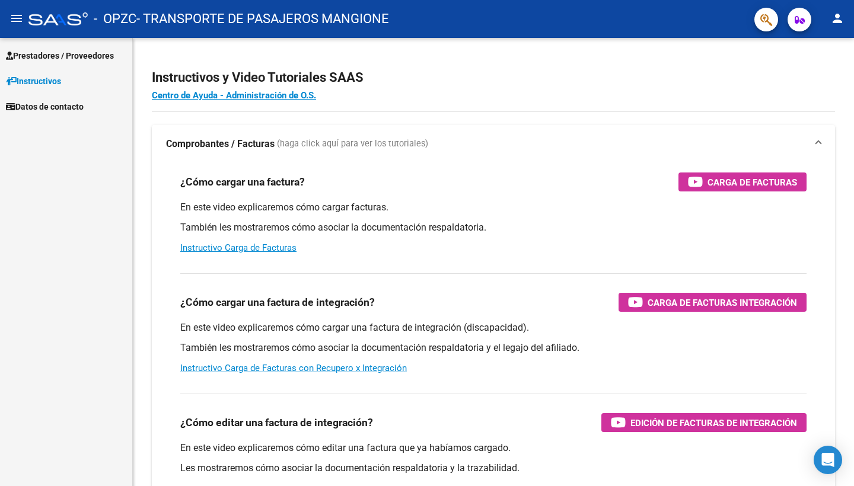
click at [103, 59] on span "Prestadores / Proveedores" at bounding box center [60, 55] width 108 height 13
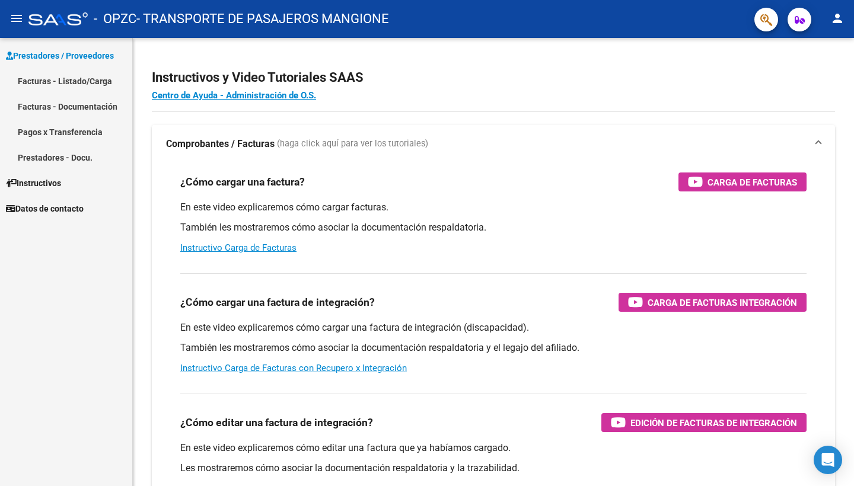
click at [100, 79] on link "Facturas - Listado/Carga" at bounding box center [66, 81] width 132 height 26
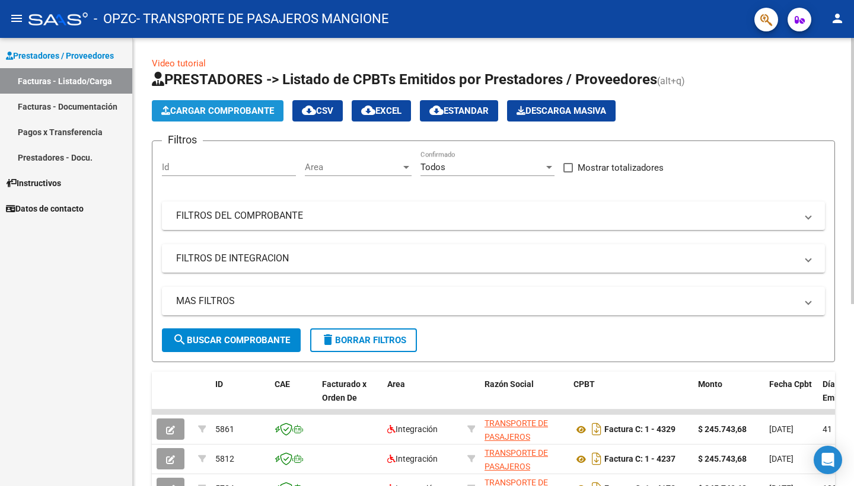
click at [269, 116] on button "Cargar Comprobante" at bounding box center [218, 110] width 132 height 21
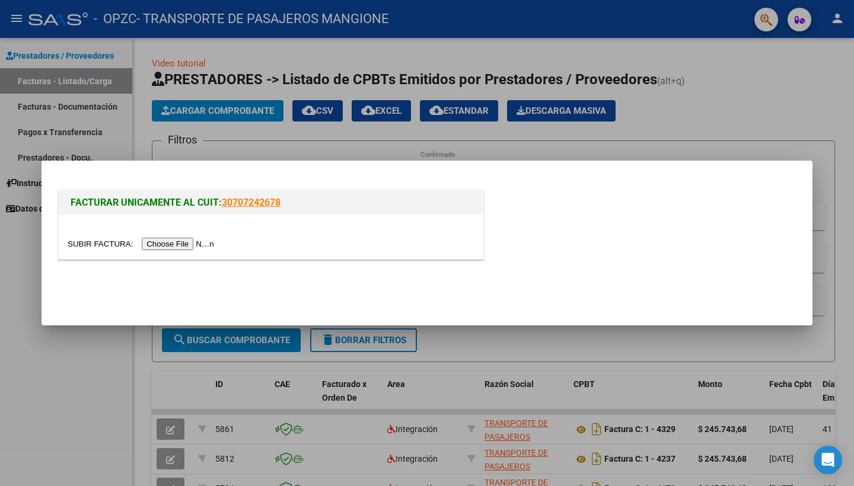
click at [167, 243] on input "file" at bounding box center [143, 244] width 150 height 12
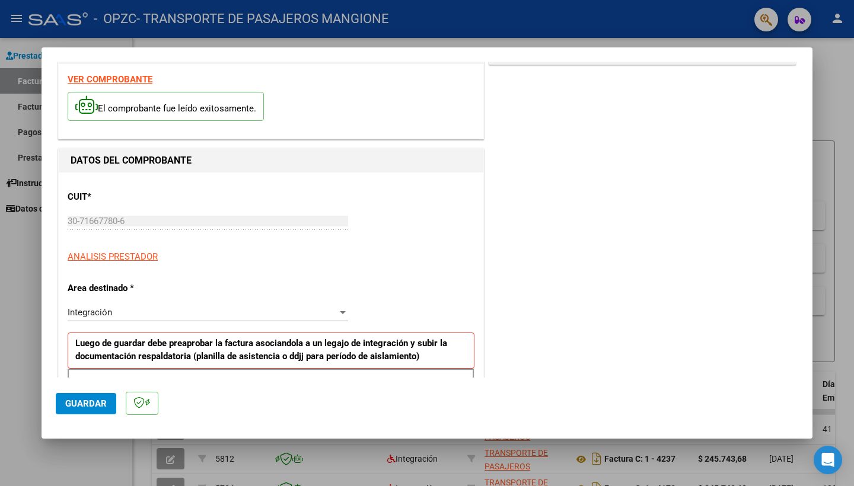
scroll to position [176, 0]
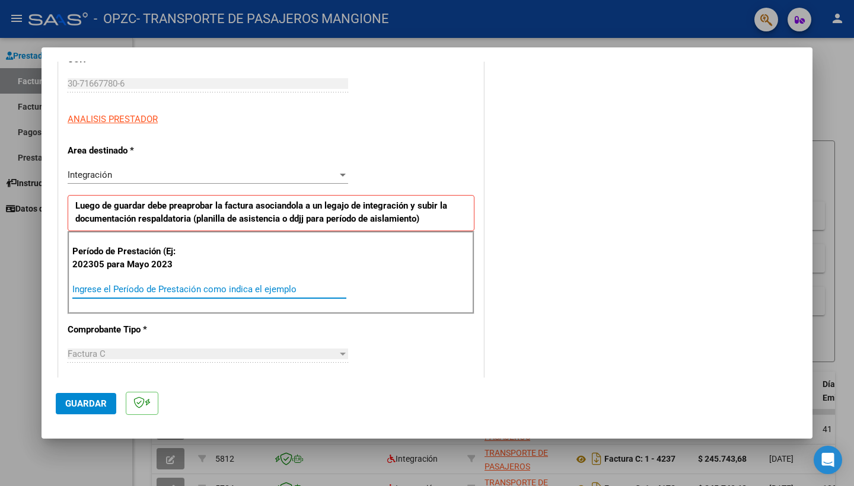
click at [202, 284] on input "Ingrese el Período de Prestación como indica el ejemplo" at bounding box center [209, 289] width 274 height 11
type input "202507"
click at [75, 402] on span "Guardar" at bounding box center [86, 404] width 42 height 11
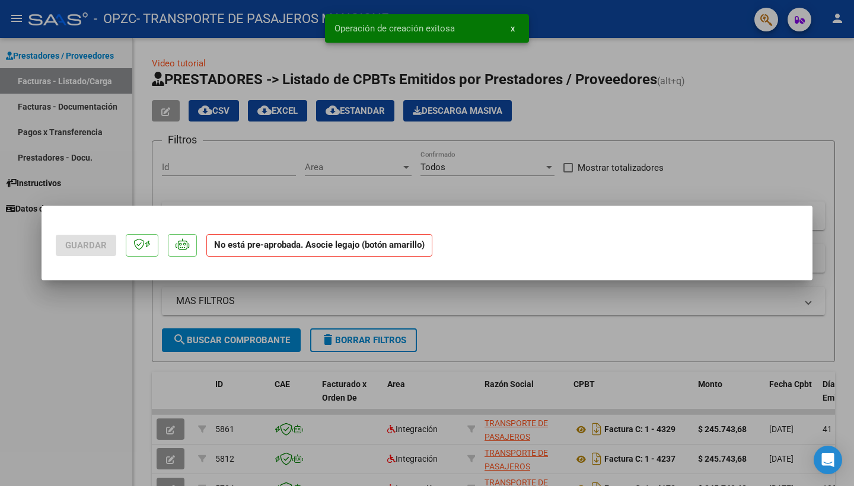
scroll to position [0, 0]
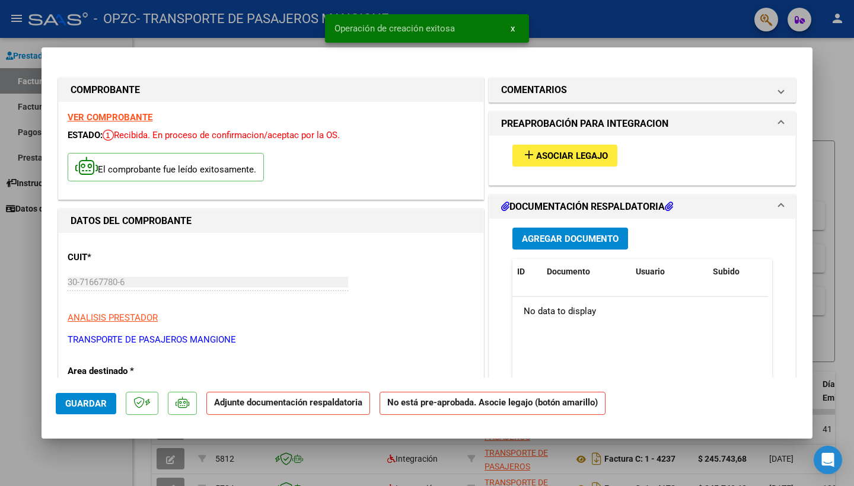
click at [567, 157] on span "Asociar Legajo" at bounding box center [572, 156] width 72 height 11
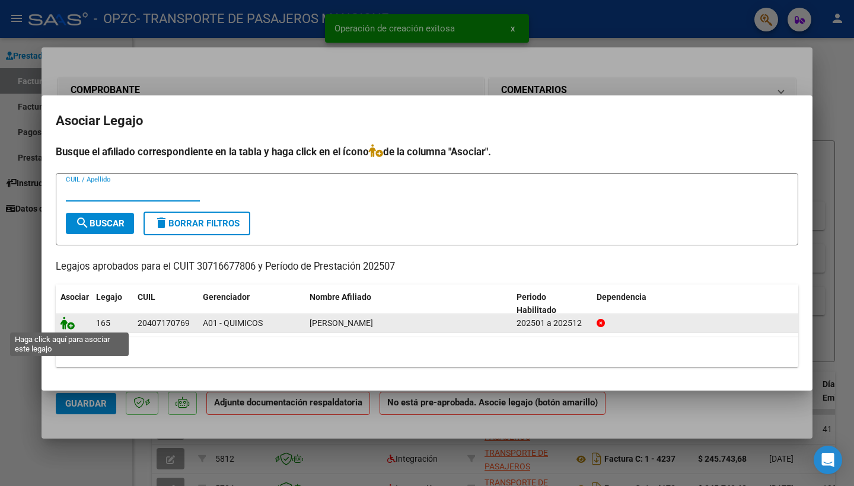
click at [69, 324] on icon at bounding box center [68, 323] width 14 height 13
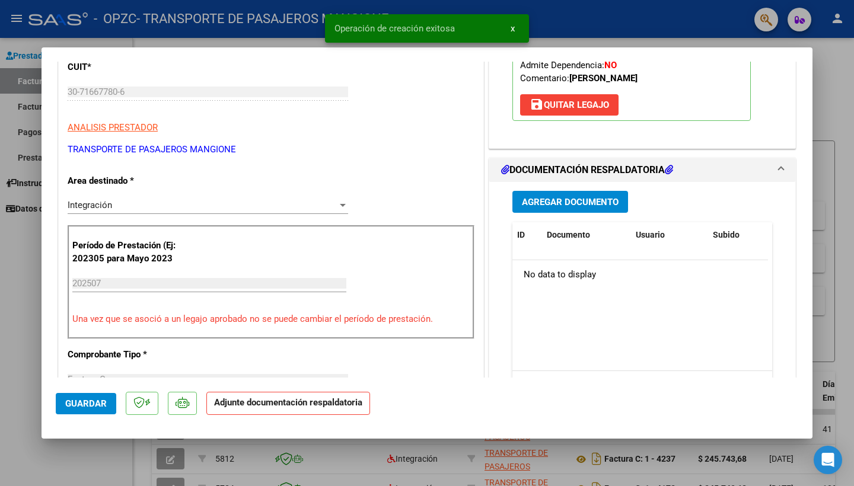
scroll to position [252, 0]
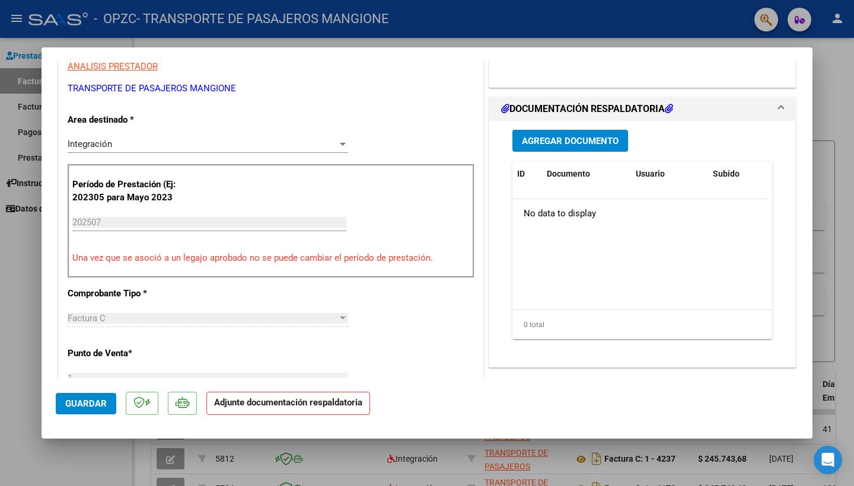
click at [602, 126] on div "Agregar Documento ID Documento Usuario Subido Acción No data to display 0 total…" at bounding box center [643, 239] width 278 height 237
click at [602, 129] on div "Agregar Documento ID Documento Usuario Subido Acción No data to display 0 total…" at bounding box center [643, 239] width 278 height 237
click at [602, 135] on span "Agregar Documento" at bounding box center [570, 140] width 97 height 11
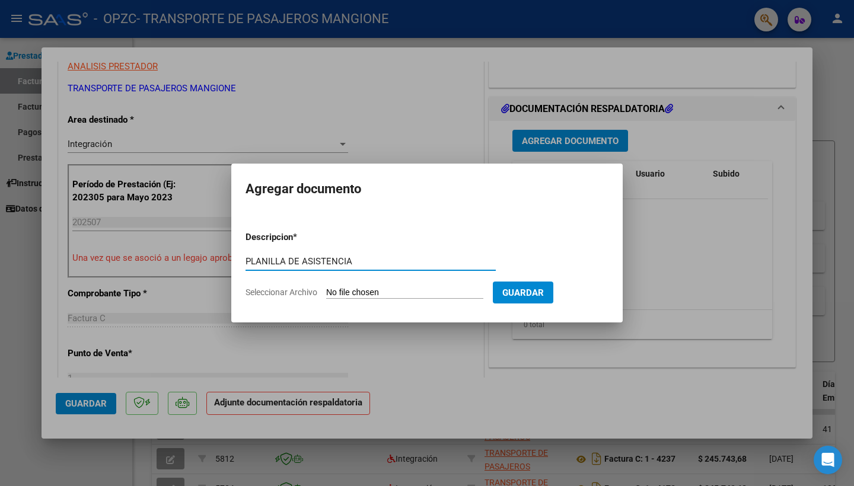
type input "PLANILLA DE ASISTENCIA"
click at [423, 292] on input "Seleccionar Archivo" at bounding box center [404, 293] width 157 height 11
type input "C:\fakepath\RODRIGUEZ 07.25.pdf"
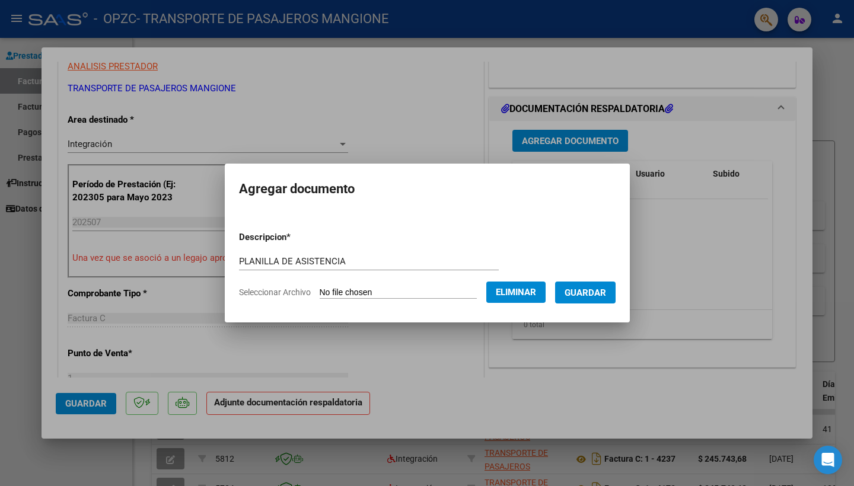
click at [606, 294] on span "Guardar" at bounding box center [586, 293] width 42 height 11
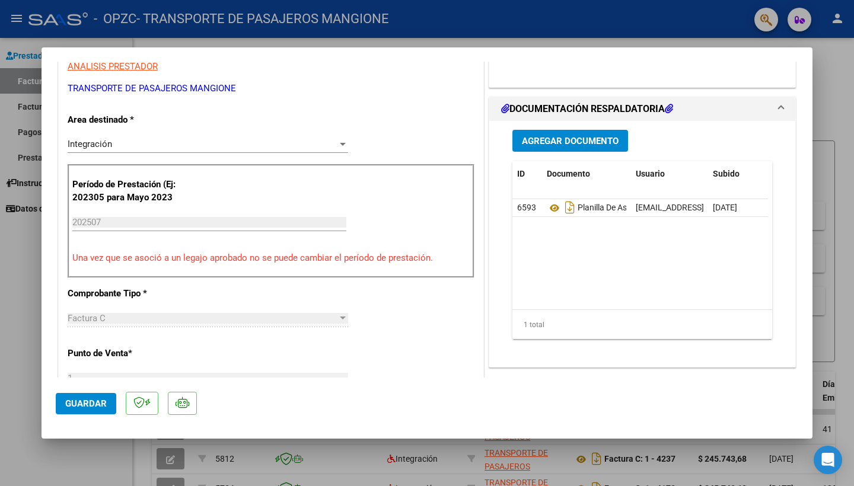
drag, startPoint x: 50, startPoint y: 405, endPoint x: 56, endPoint y: 404, distance: 6.6
click at [50, 405] on mat-dialog-container "COMPROBANTE VER COMPROBANTE ESTADO: Recibida. En proceso de confirmacion/acepta…" at bounding box center [427, 243] width 771 height 392
click at [67, 402] on span "Guardar" at bounding box center [86, 404] width 42 height 11
